Goal: Information Seeking & Learning: Learn about a topic

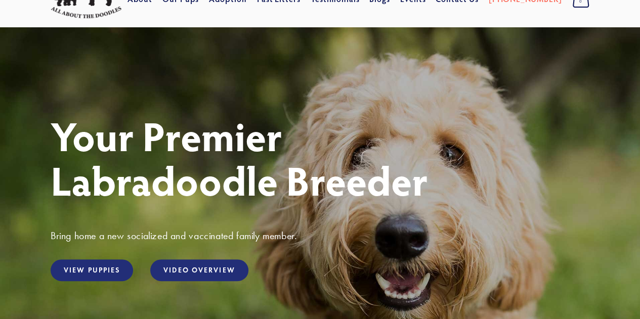
scroll to position [101, 0]
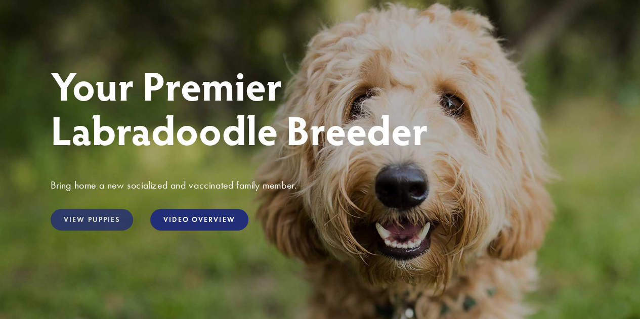
click at [105, 217] on link "View Puppies" at bounding box center [92, 220] width 83 height 22
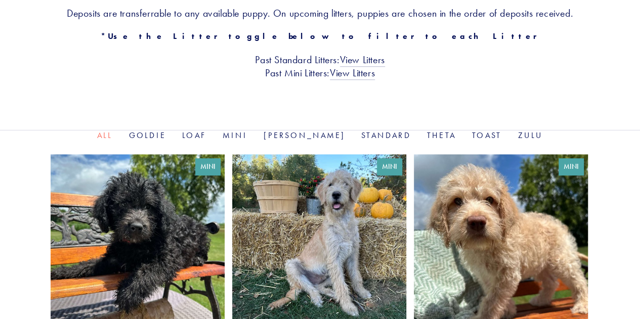
scroll to position [354, 0]
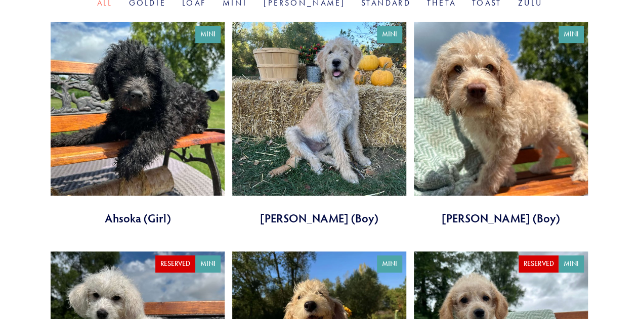
drag, startPoint x: 19, startPoint y: 194, endPoint x: 12, endPoint y: 210, distance: 17.2
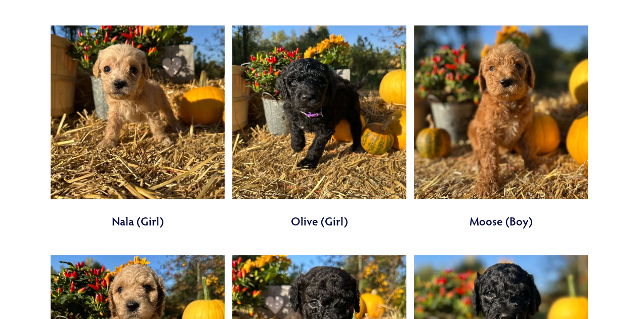
scroll to position [2167, 0]
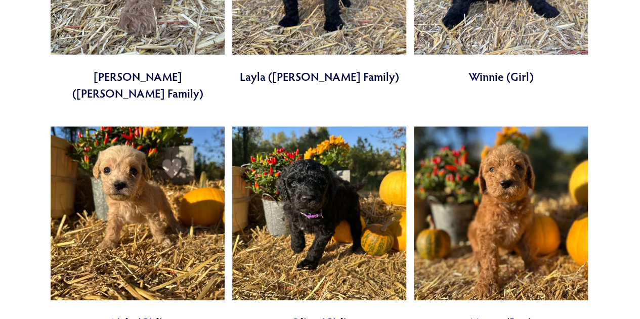
click at [331, 144] on link at bounding box center [319, 229] width 174 height 205
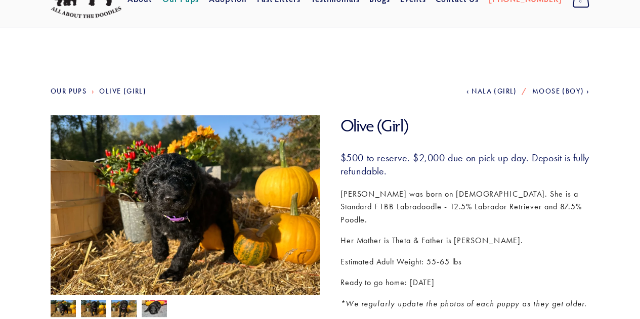
scroll to position [101, 0]
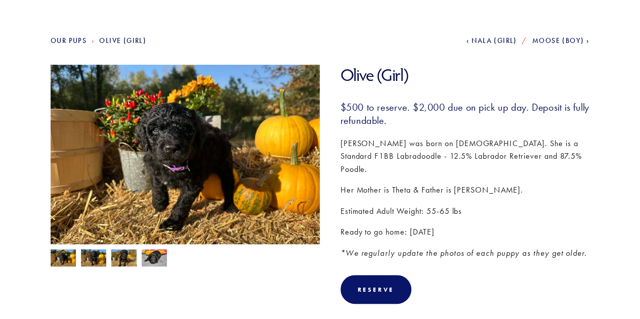
click at [102, 259] on img at bounding box center [93, 259] width 25 height 19
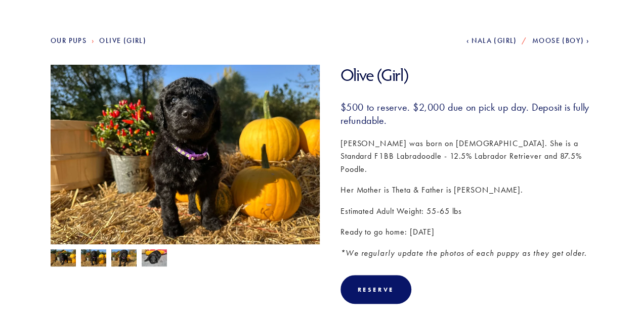
click at [122, 264] on img at bounding box center [123, 259] width 25 height 19
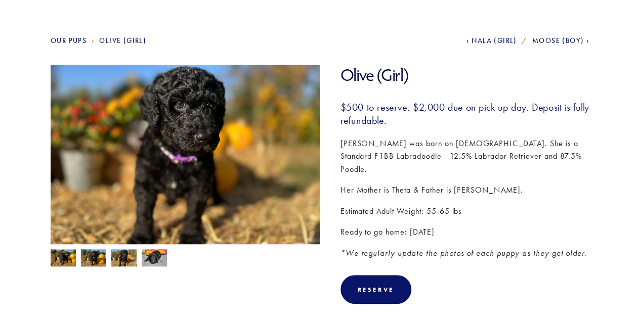
click at [147, 262] on img at bounding box center [154, 258] width 25 height 19
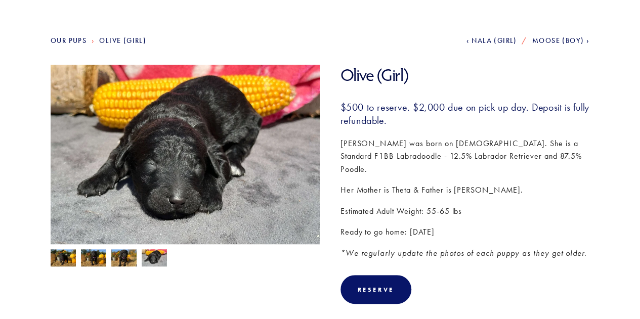
click at [43, 256] on section "Our Pups Olive (Girl) Previous Nala (Girl) Next Moose (Boy) Olive (Girl) Olive …" at bounding box center [320, 309] width 640 height 665
click at [67, 257] on img at bounding box center [63, 259] width 25 height 19
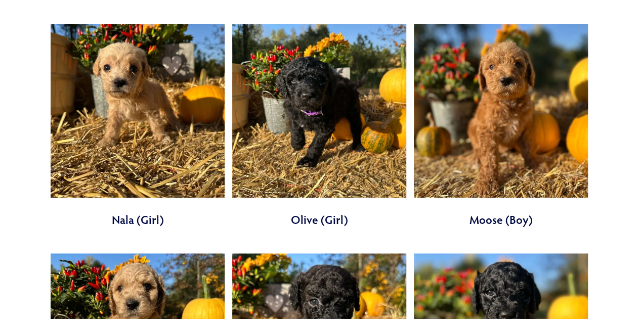
scroll to position [2259, 0]
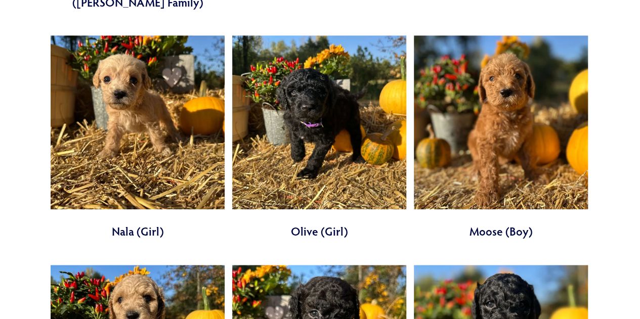
click at [158, 125] on link at bounding box center [138, 137] width 174 height 205
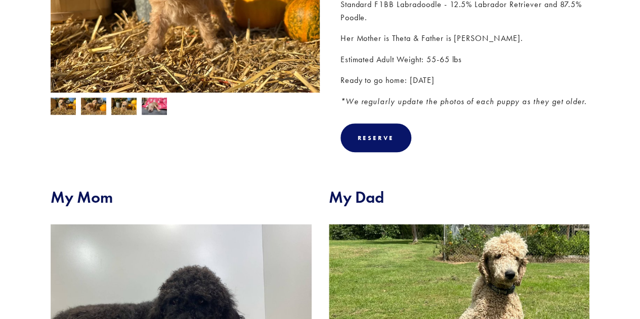
scroll to position [152, 0]
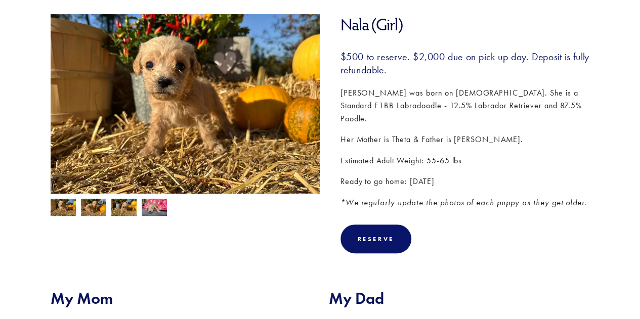
click at [131, 211] on img at bounding box center [123, 208] width 25 height 19
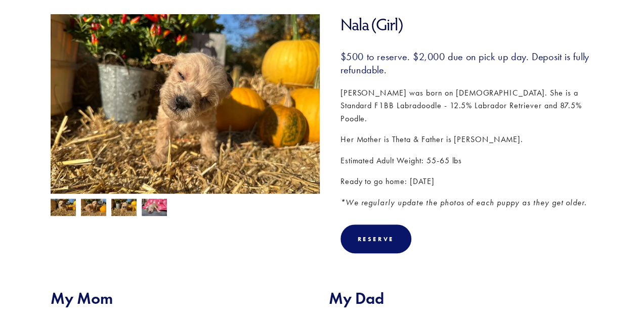
click at [104, 212] on img at bounding box center [93, 208] width 25 height 19
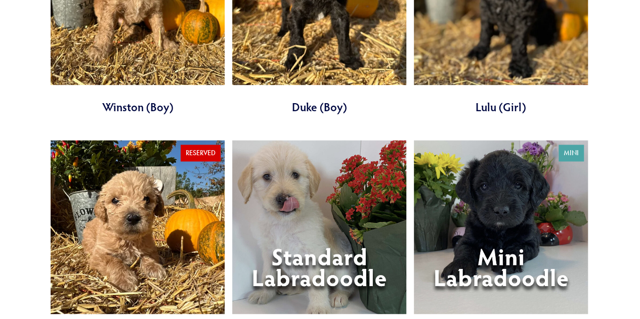
scroll to position [2512, 0]
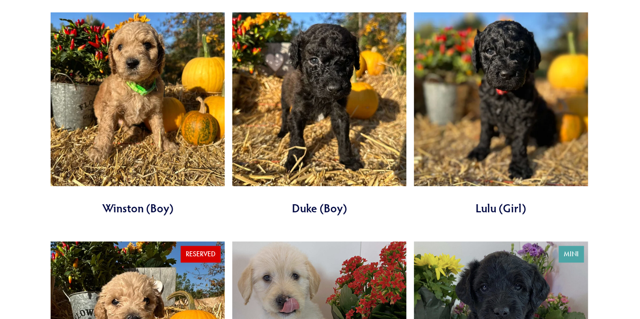
click at [545, 70] on link at bounding box center [501, 114] width 174 height 205
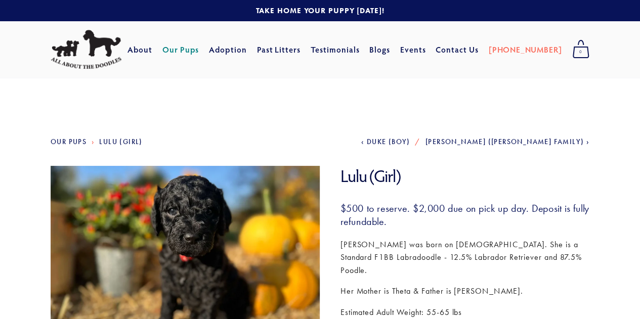
scroll to position [101, 0]
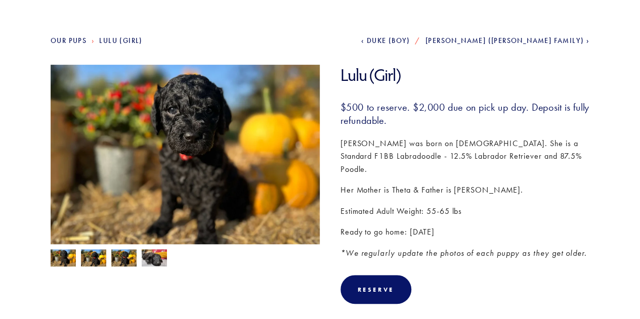
click at [93, 257] on img at bounding box center [93, 259] width 25 height 19
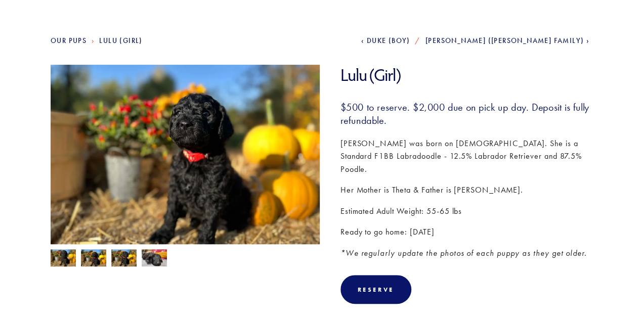
click at [115, 257] on img at bounding box center [123, 259] width 25 height 19
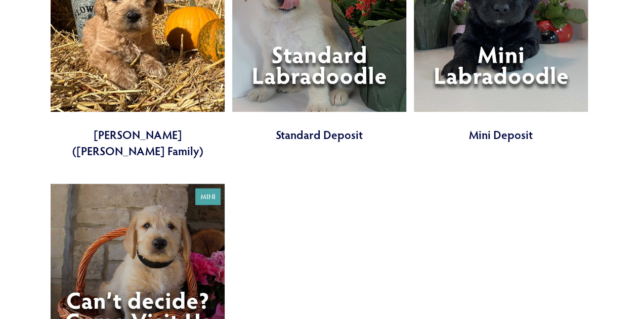
scroll to position [2664, 0]
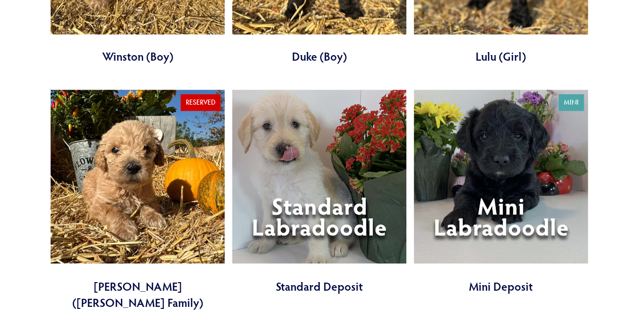
click at [341, 125] on link at bounding box center [319, 192] width 174 height 205
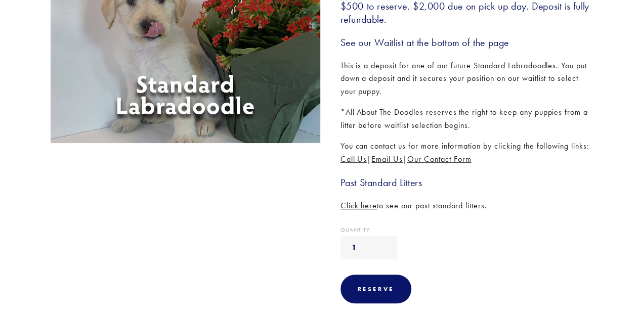
scroll to position [51, 0]
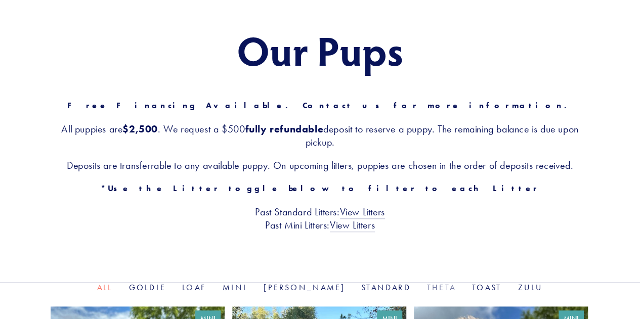
scroll to position [253, 0]
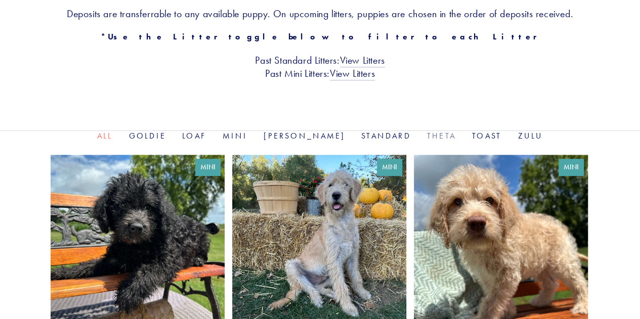
click at [427, 137] on link "Theta" at bounding box center [441, 136] width 29 height 10
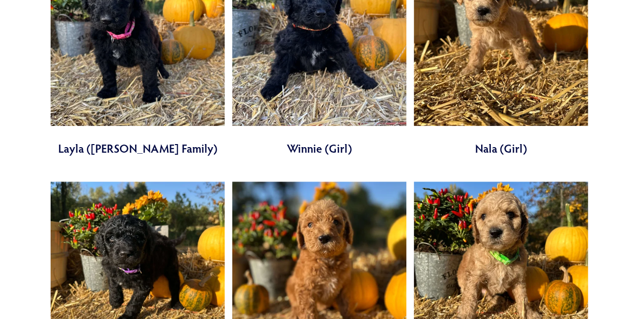
scroll to position [304, 0]
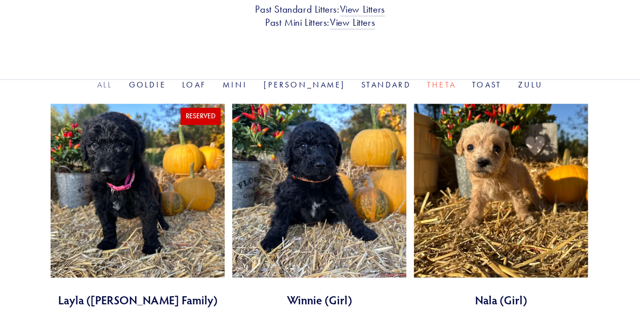
click at [113, 81] on link "All" at bounding box center [105, 85] width 16 height 10
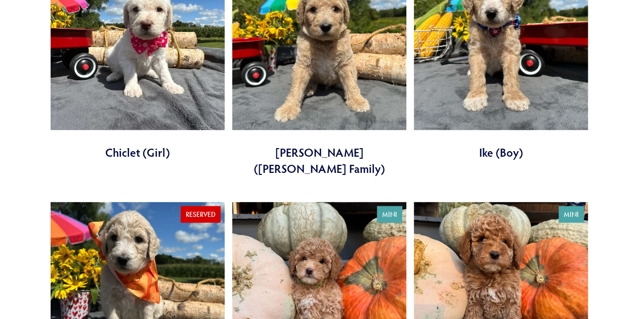
scroll to position [1012, 0]
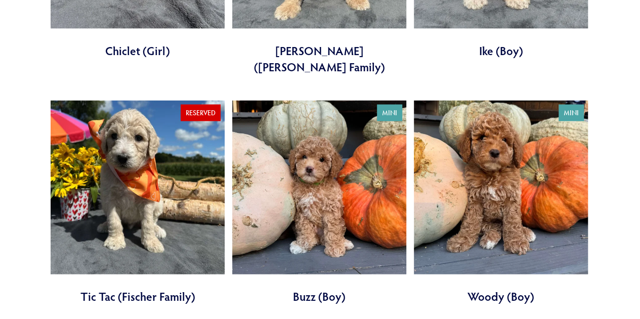
click at [474, 177] on link at bounding box center [501, 203] width 174 height 205
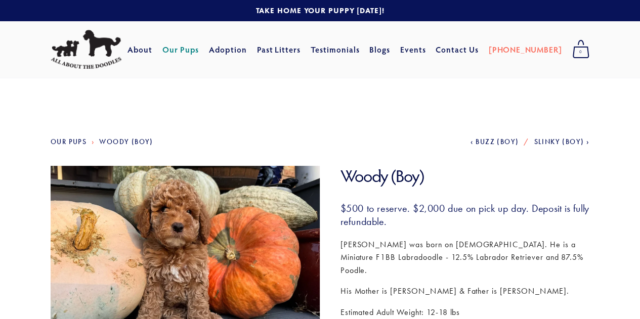
scroll to position [101, 0]
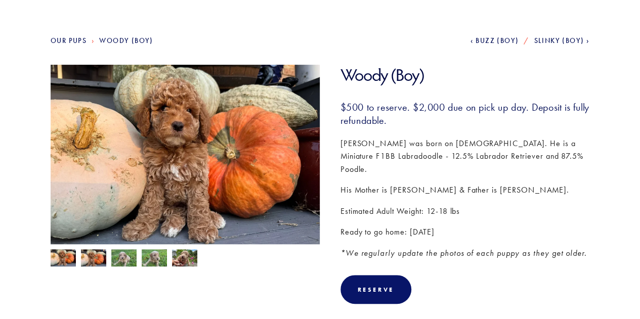
click at [95, 259] on img at bounding box center [93, 259] width 25 height 19
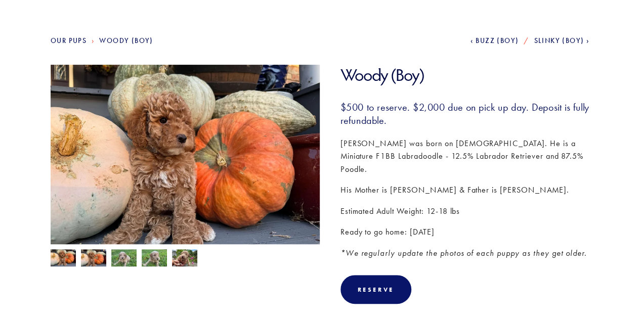
click at [110, 260] on div at bounding box center [183, 255] width 275 height 22
click at [124, 261] on img at bounding box center [123, 259] width 25 height 19
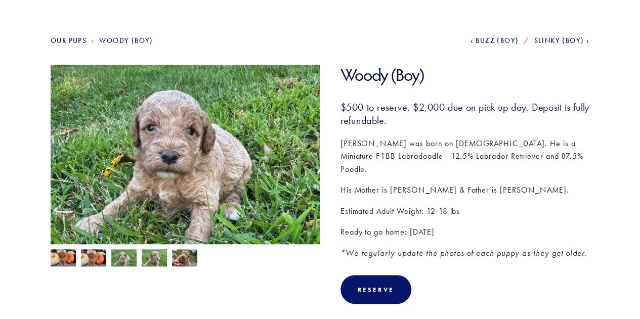
click at [146, 259] on img at bounding box center [154, 259] width 25 height 19
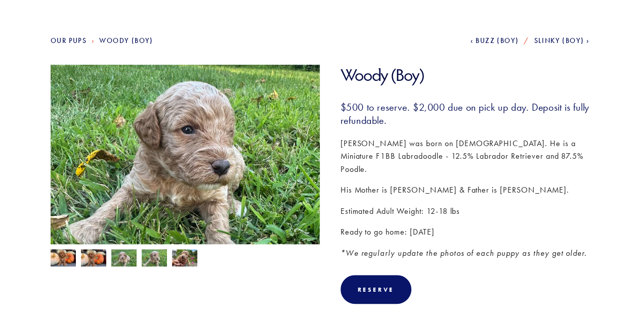
click at [177, 259] on img at bounding box center [184, 259] width 25 height 19
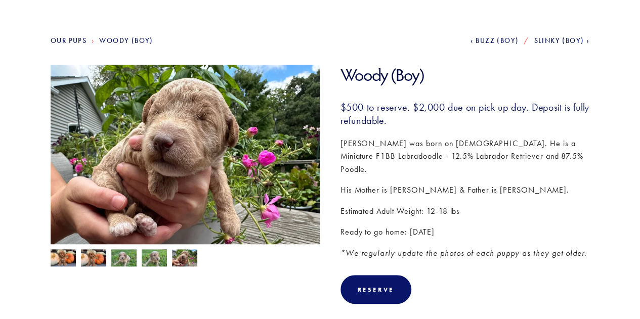
click at [99, 260] on img at bounding box center [93, 259] width 25 height 19
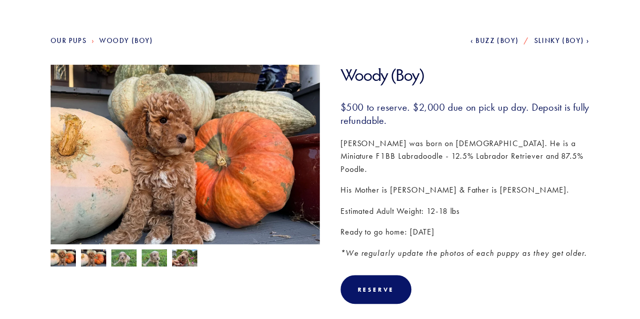
click at [77, 260] on div at bounding box center [183, 255] width 275 height 22
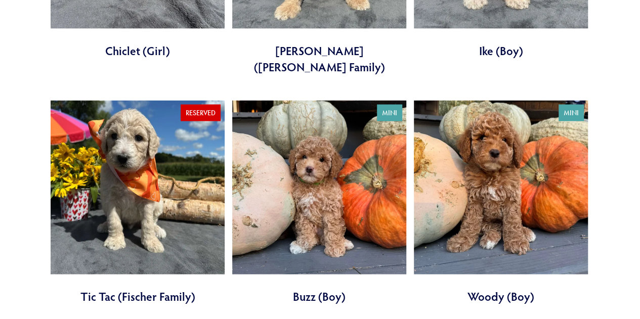
click at [313, 215] on link at bounding box center [319, 203] width 174 height 205
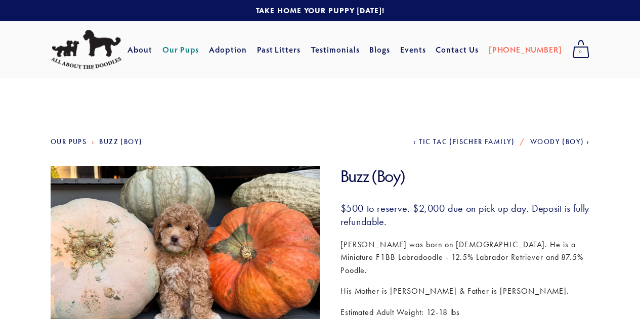
scroll to position [101, 0]
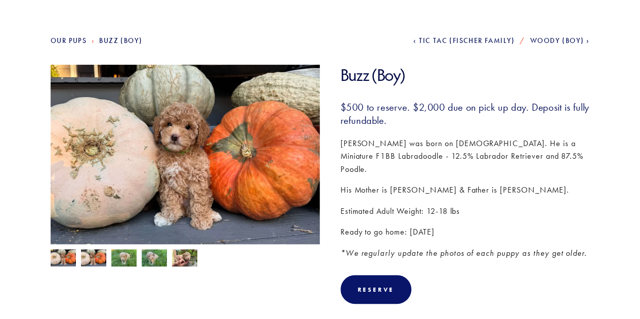
click at [86, 260] on img at bounding box center [93, 258] width 25 height 17
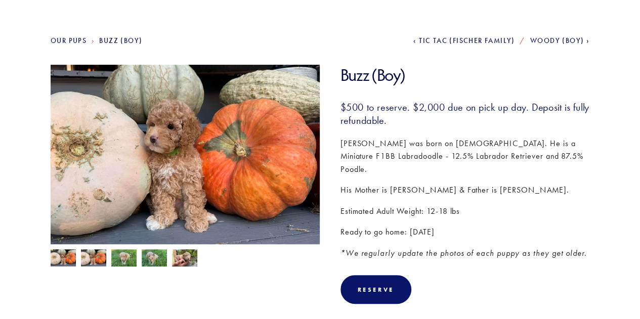
click at [130, 261] on img at bounding box center [123, 259] width 25 height 19
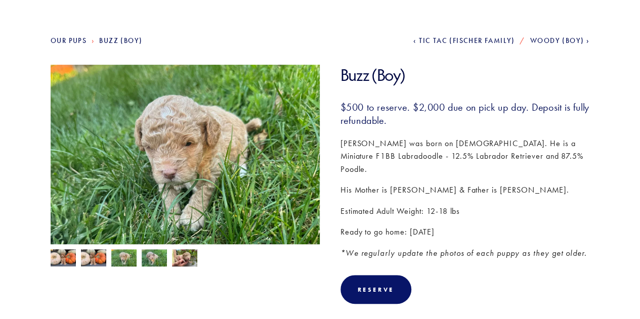
click at [161, 261] on img at bounding box center [154, 259] width 25 height 19
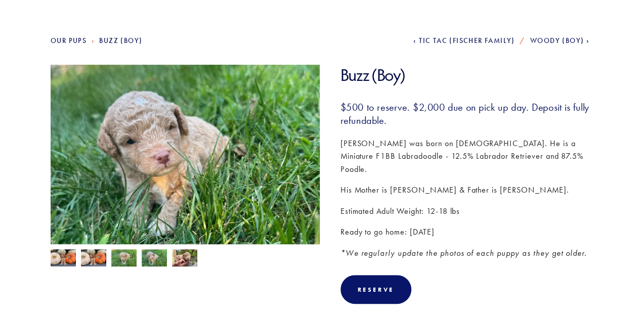
click at [68, 262] on img at bounding box center [63, 258] width 25 height 17
